Goal: Task Accomplishment & Management: Manage account settings

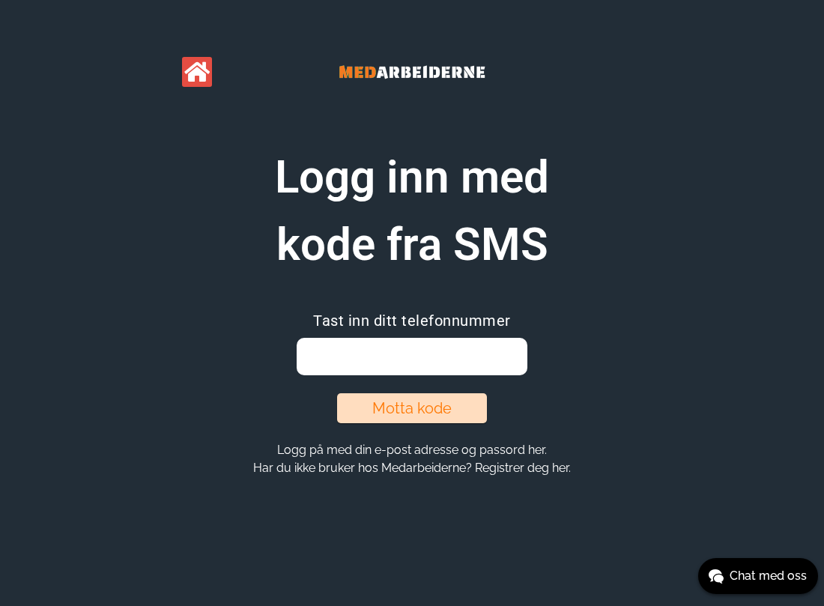
drag, startPoint x: 413, startPoint y: 372, endPoint x: 422, endPoint y: 352, distance: 21.8
click at [413, 369] on input "email" at bounding box center [411, 356] width 230 height 37
type input "90077079"
click at [411, 402] on button "Motta kode" at bounding box center [412, 408] width 150 height 30
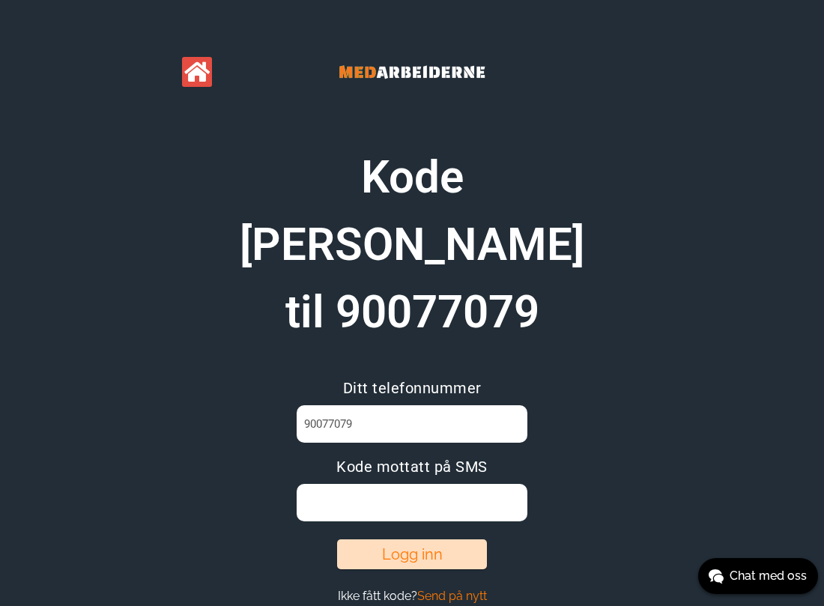
click at [365, 484] on input at bounding box center [411, 502] width 230 height 37
type input "EQHNE04C"
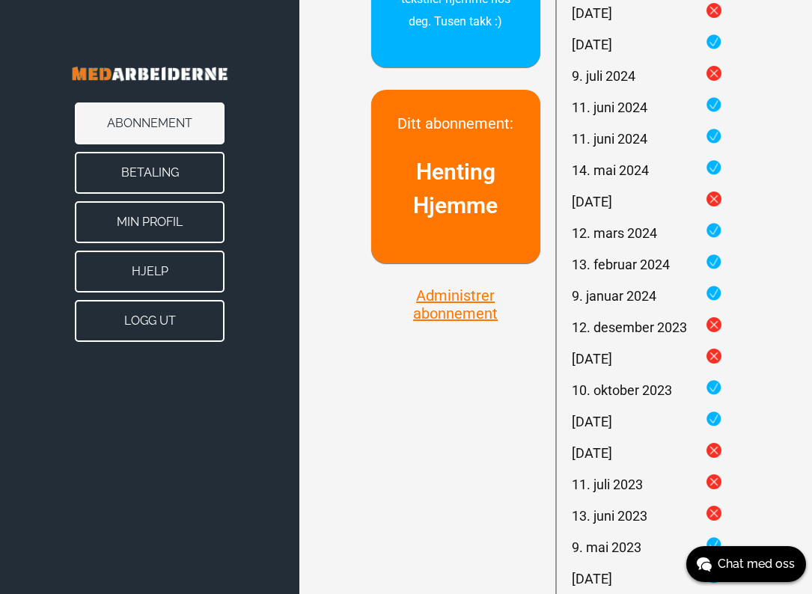
scroll to position [824, 0]
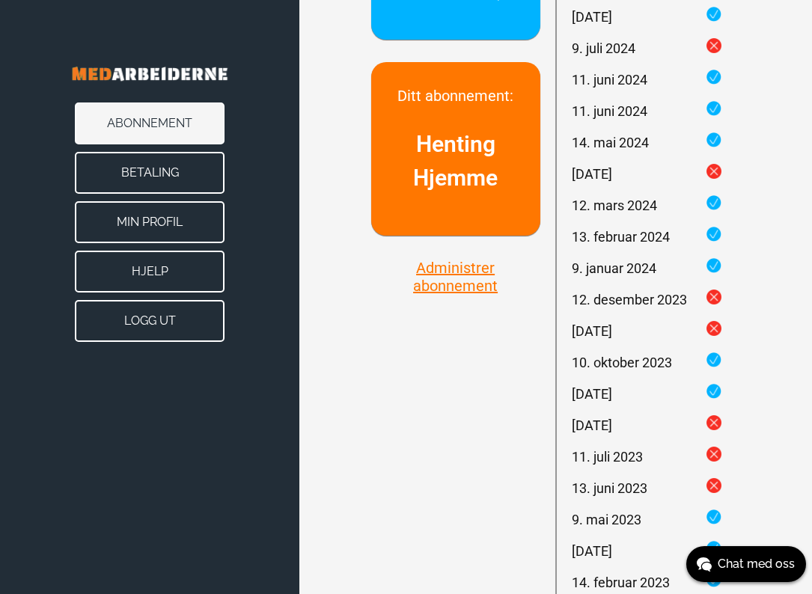
click at [472, 265] on button "Administrer abonnement" at bounding box center [455, 276] width 169 height 37
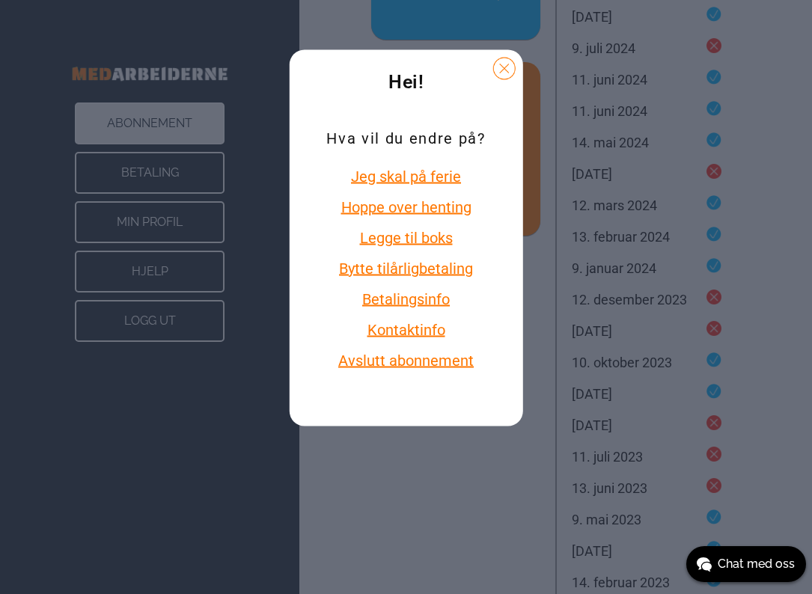
click at [432, 362] on button "Avslutt abonnement" at bounding box center [405, 359] width 159 height 19
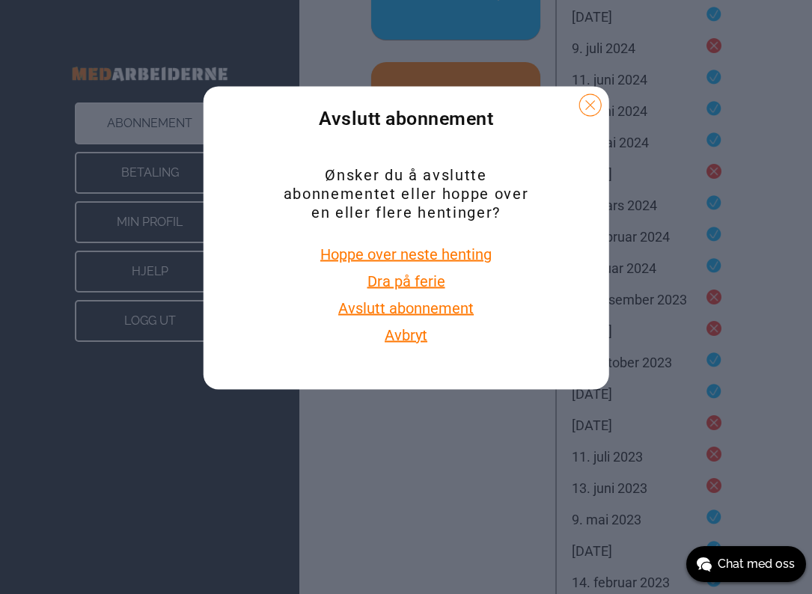
click at [456, 312] on button "Avslutt abonnement" at bounding box center [406, 307] width 145 height 19
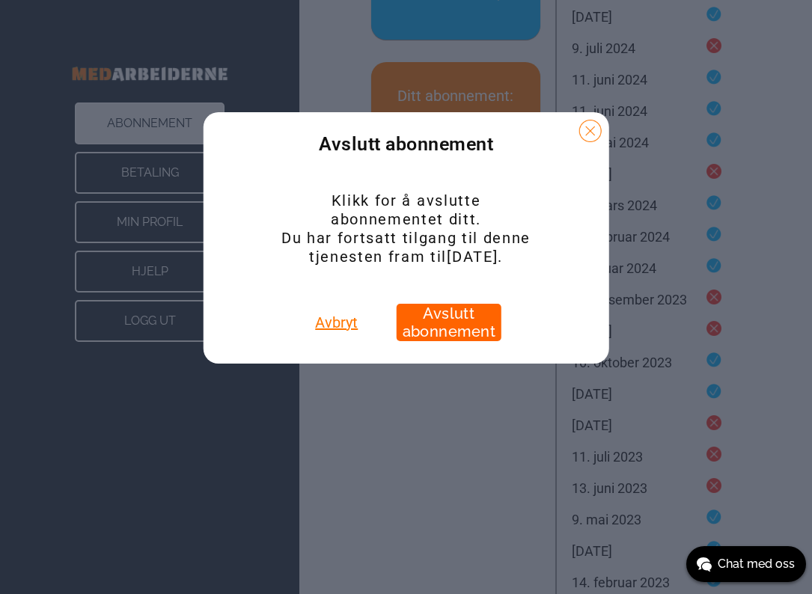
click at [448, 335] on button "Avslutt abonnement" at bounding box center [449, 322] width 105 height 37
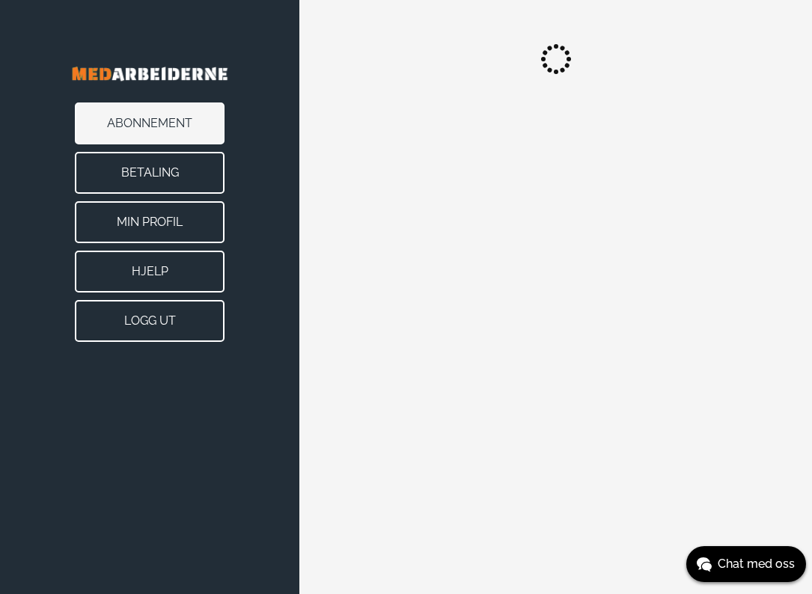
scroll to position [0, 0]
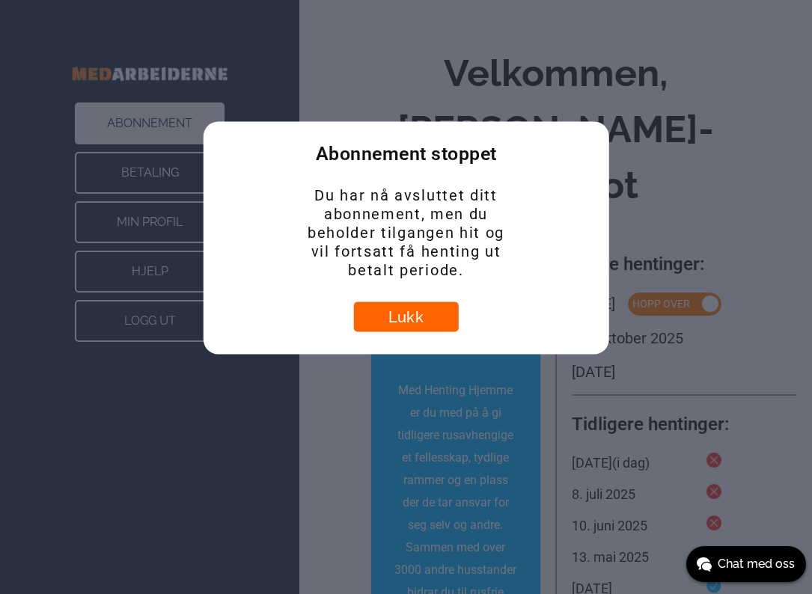
click at [438, 316] on button "Lukk" at bounding box center [406, 317] width 105 height 30
